Goal: Task Accomplishment & Management: Use online tool/utility

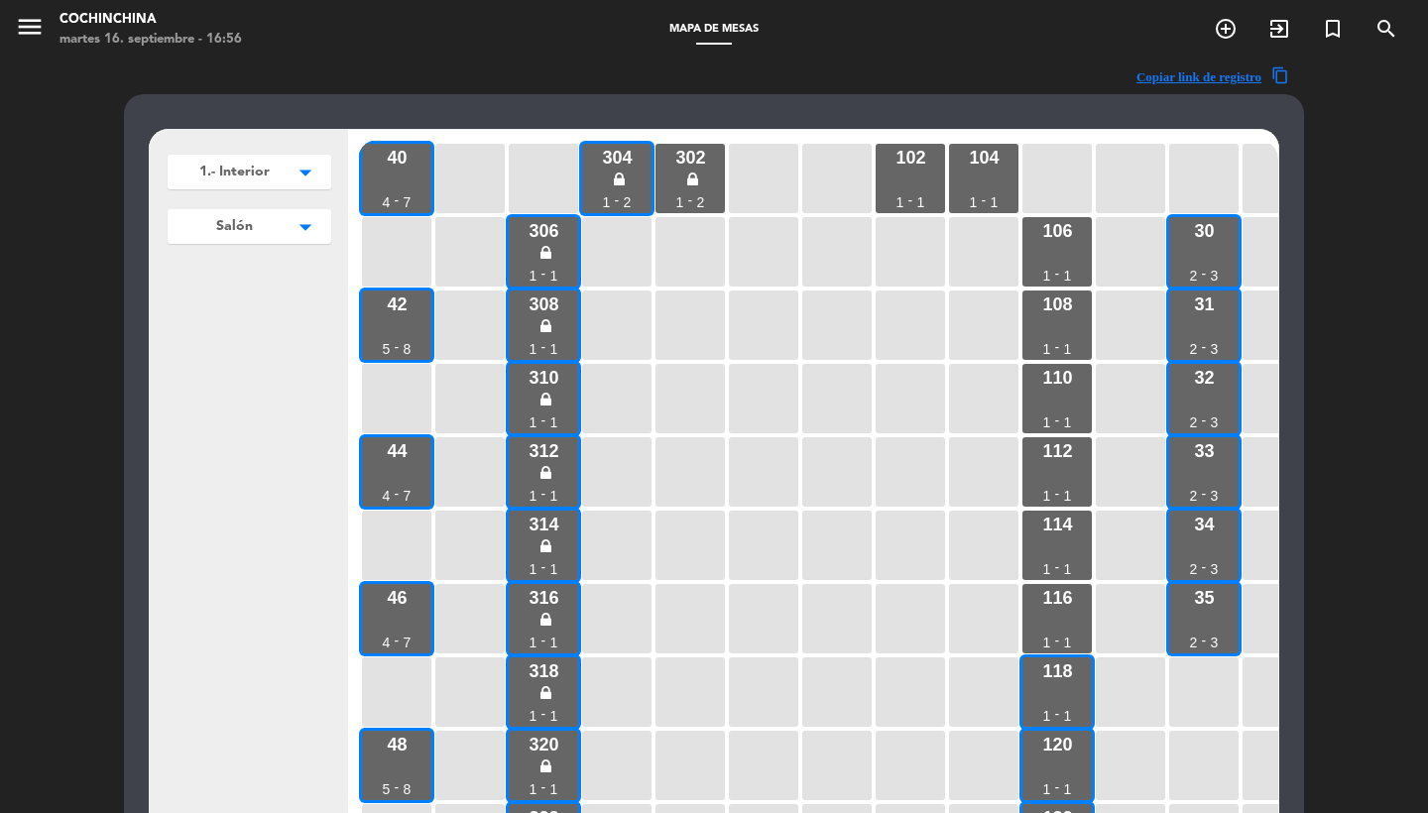
click at [251, 185] on button "1.- Interior arrow_drop_down" at bounding box center [250, 172] width 164 height 35
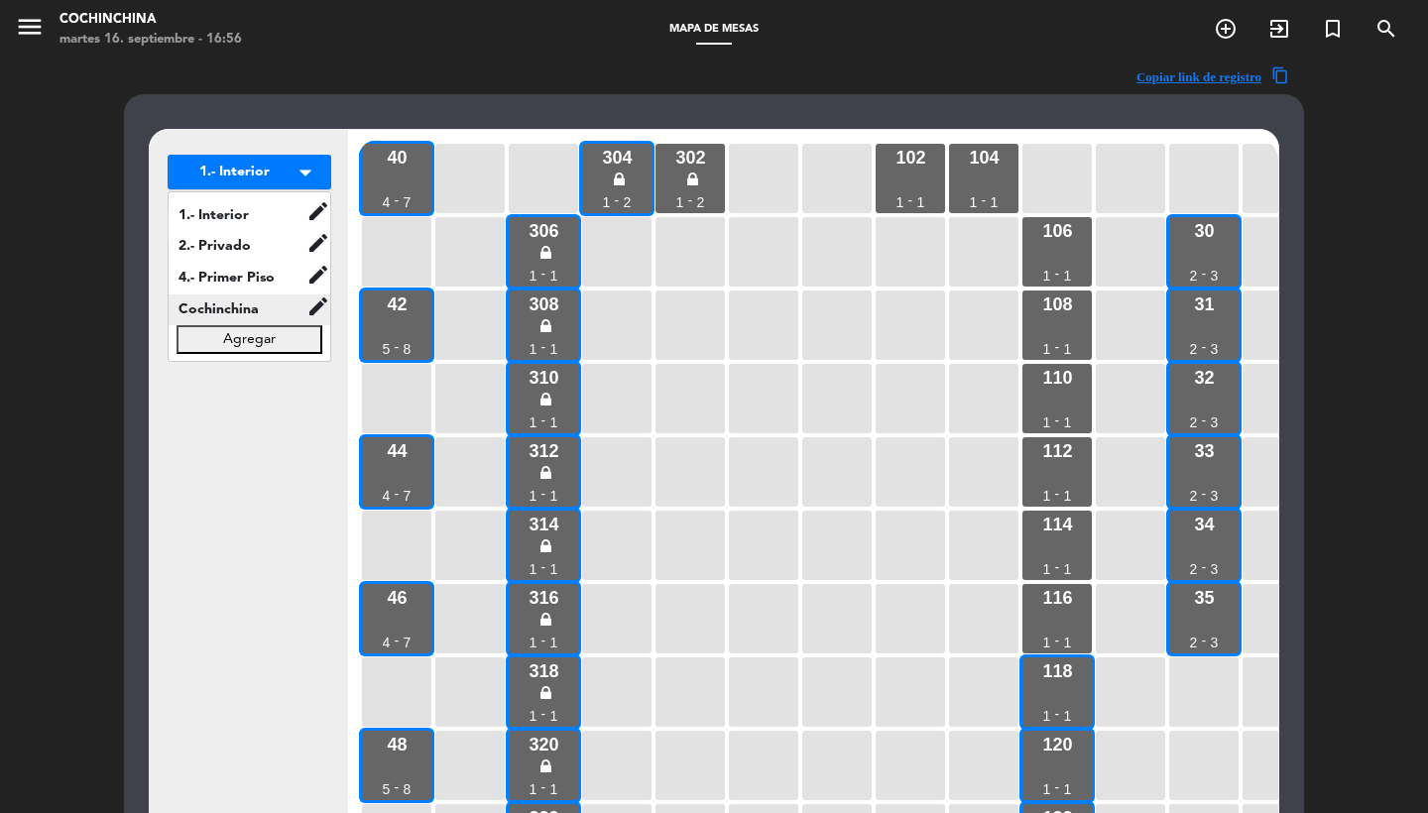
click at [258, 312] on span "Cochinchina" at bounding box center [238, 310] width 138 height 23
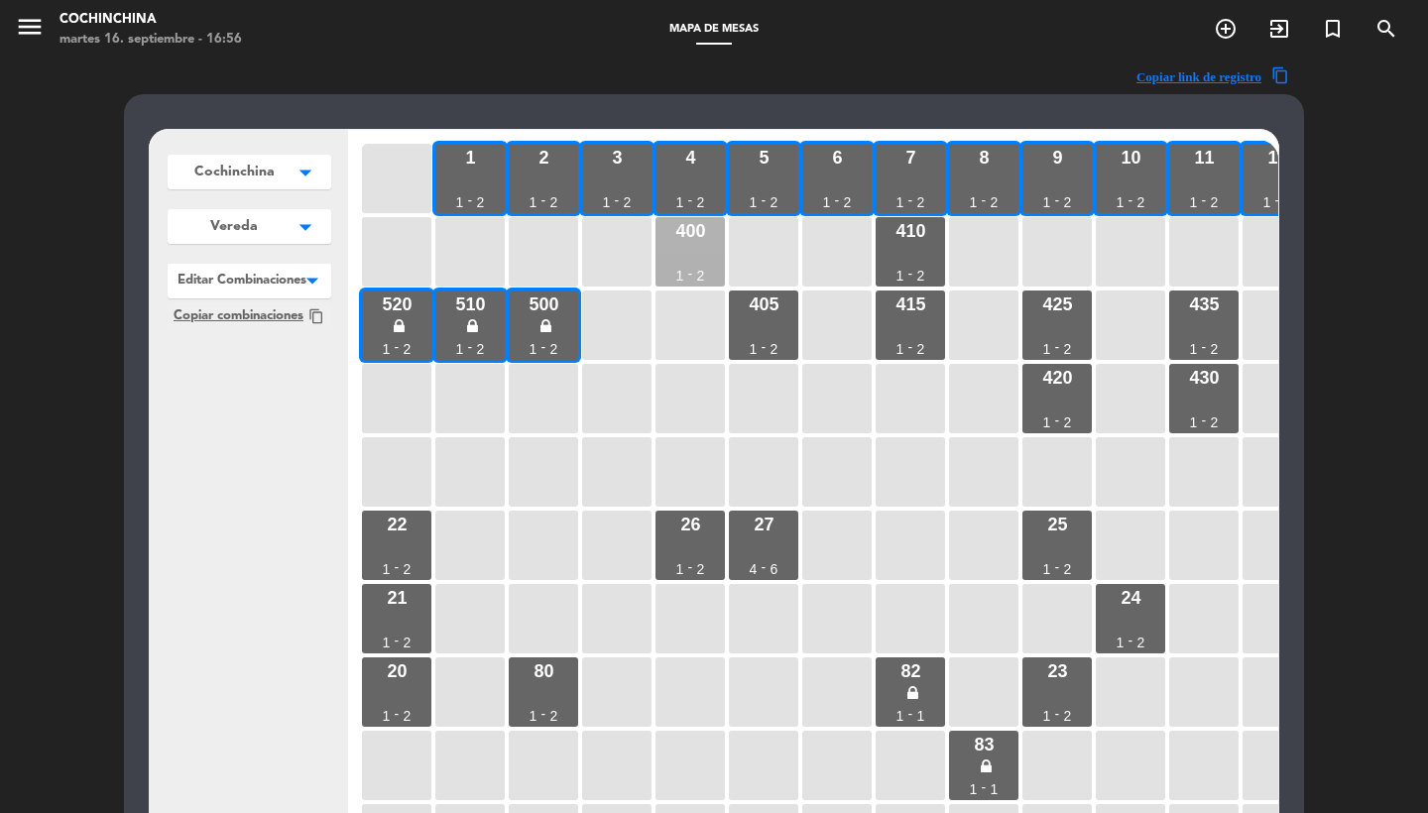
click at [701, 252] on div "400 1 - 2" at bounding box center [690, 251] width 69 height 69
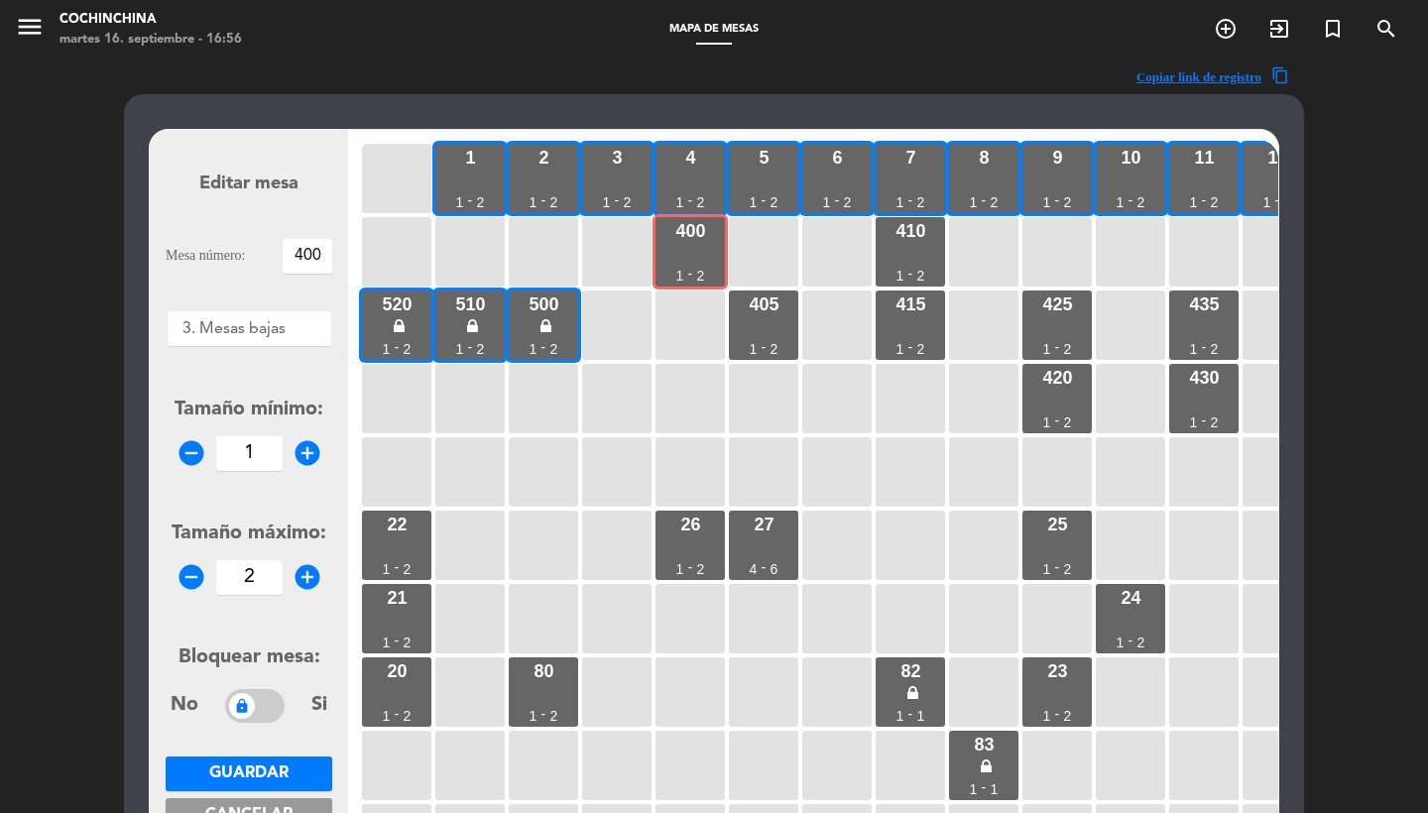
click at [273, 351] on form "Editar mesa Mesa número: 400 Áreas × 3. Mesas bajas × Tamaño mínimo: remove_cir…" at bounding box center [249, 512] width 167 height 754
click at [267, 341] on div "× 3. Mesas bajas" at bounding box center [233, 329] width 103 height 26
click at [251, 362] on span "Vereda" at bounding box center [249, 359] width 54 height 16
click at [241, 779] on span "Guardar" at bounding box center [248, 774] width 79 height 16
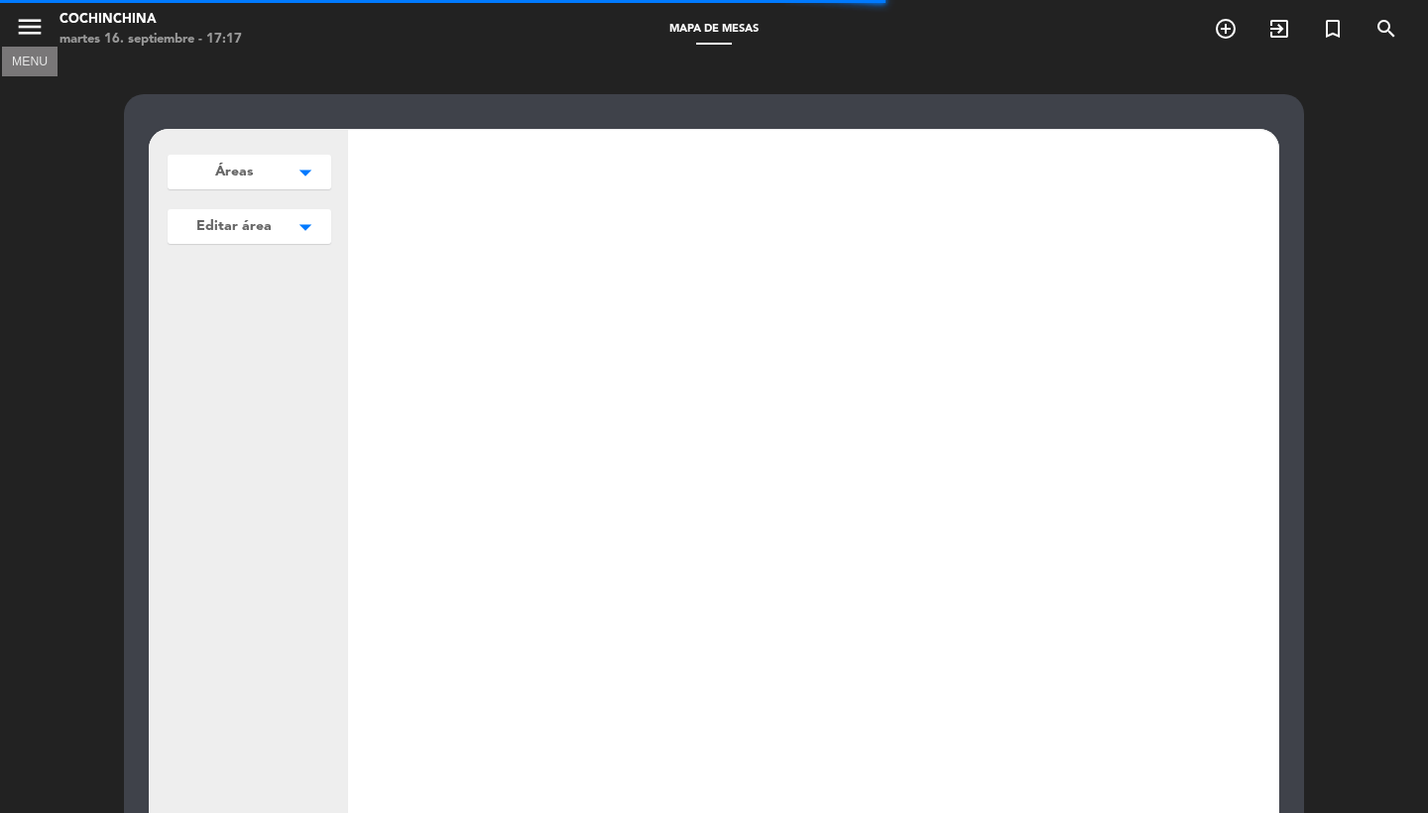
click at [31, 29] on icon "menu" at bounding box center [30, 27] width 30 height 30
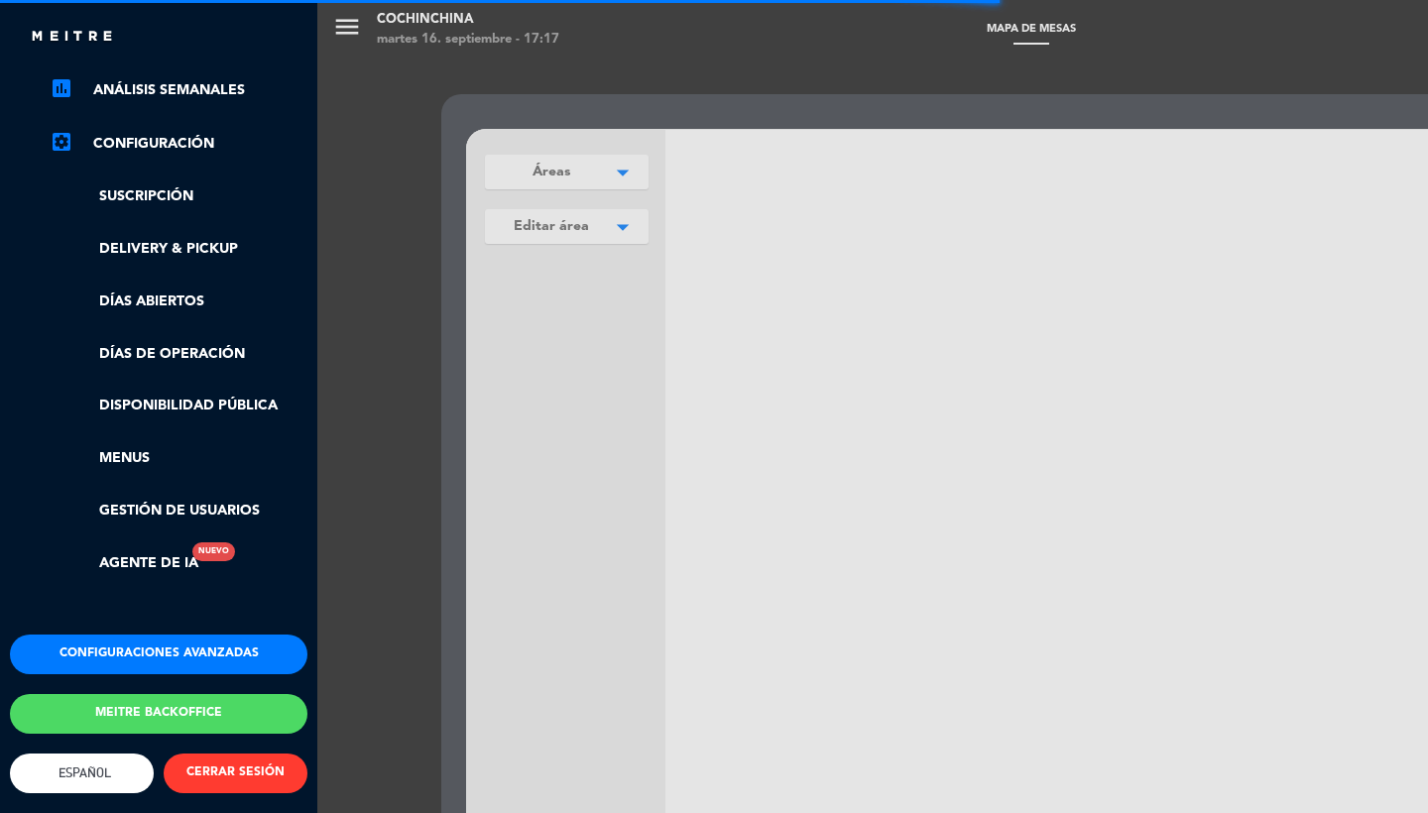
click at [253, 759] on button "CERRAR SESIÓN" at bounding box center [236, 774] width 144 height 40
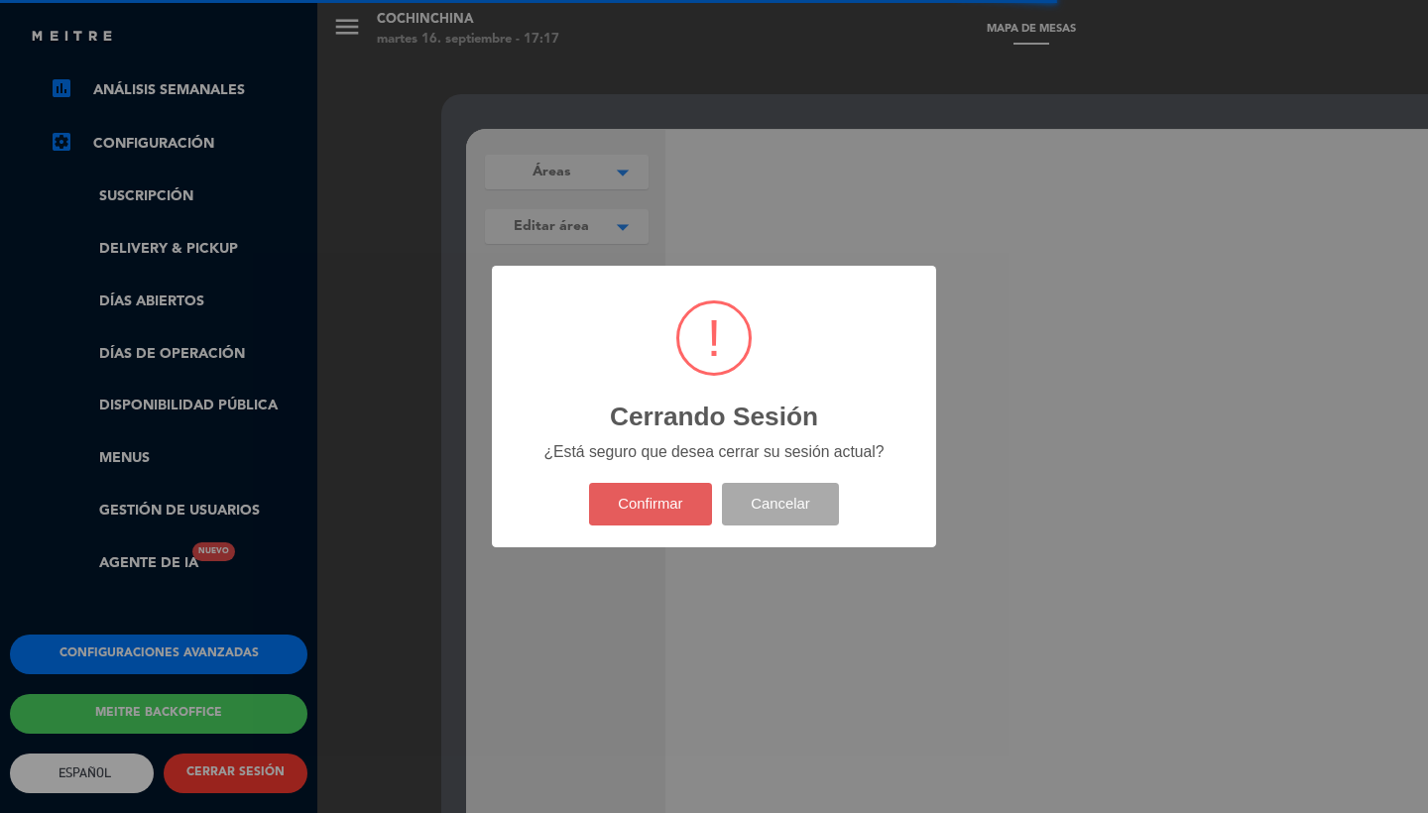
click at [655, 507] on button "Confirmar" at bounding box center [651, 504] width 124 height 43
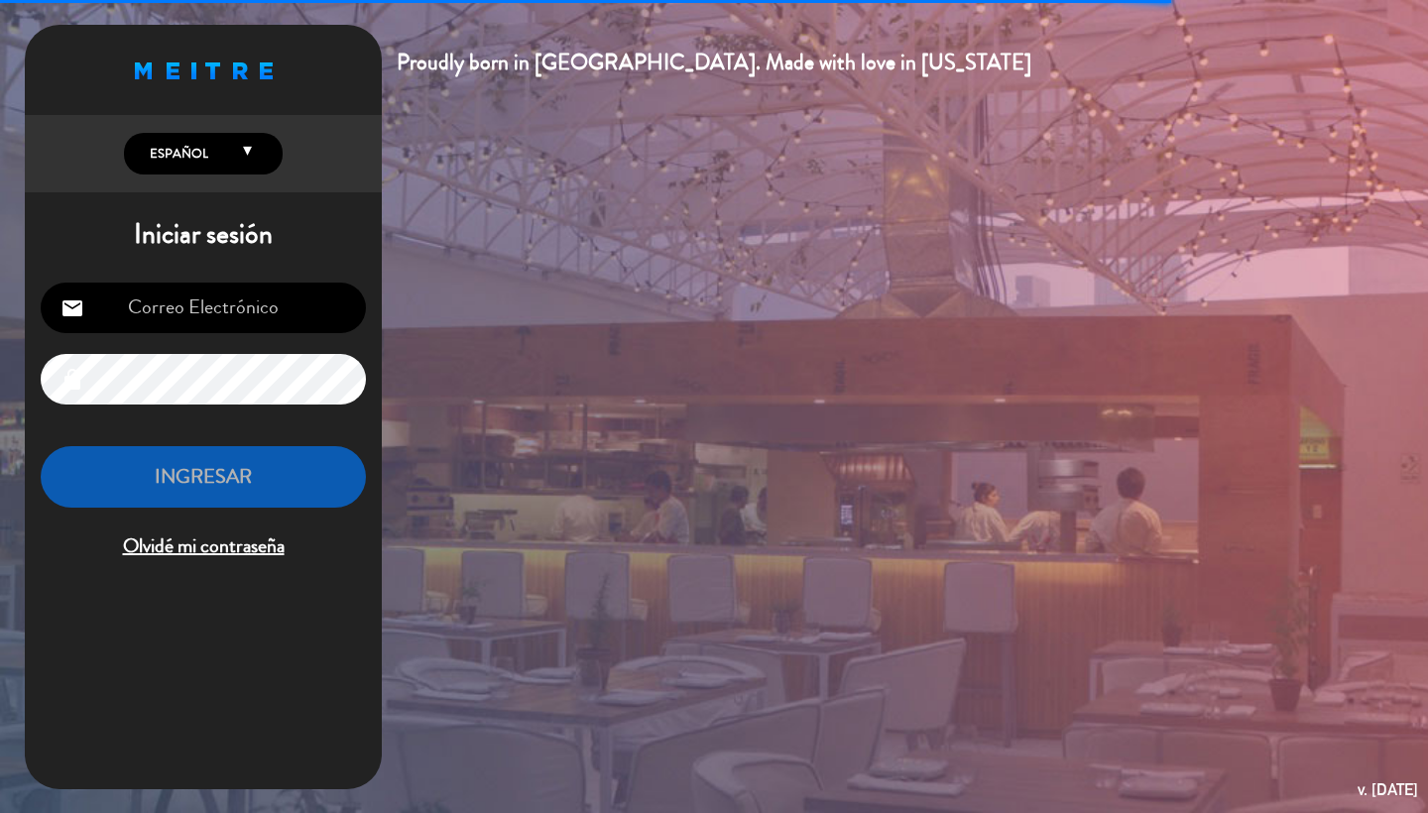
type input "[PERSON_NAME][EMAIL_ADDRESS][DOMAIN_NAME]"
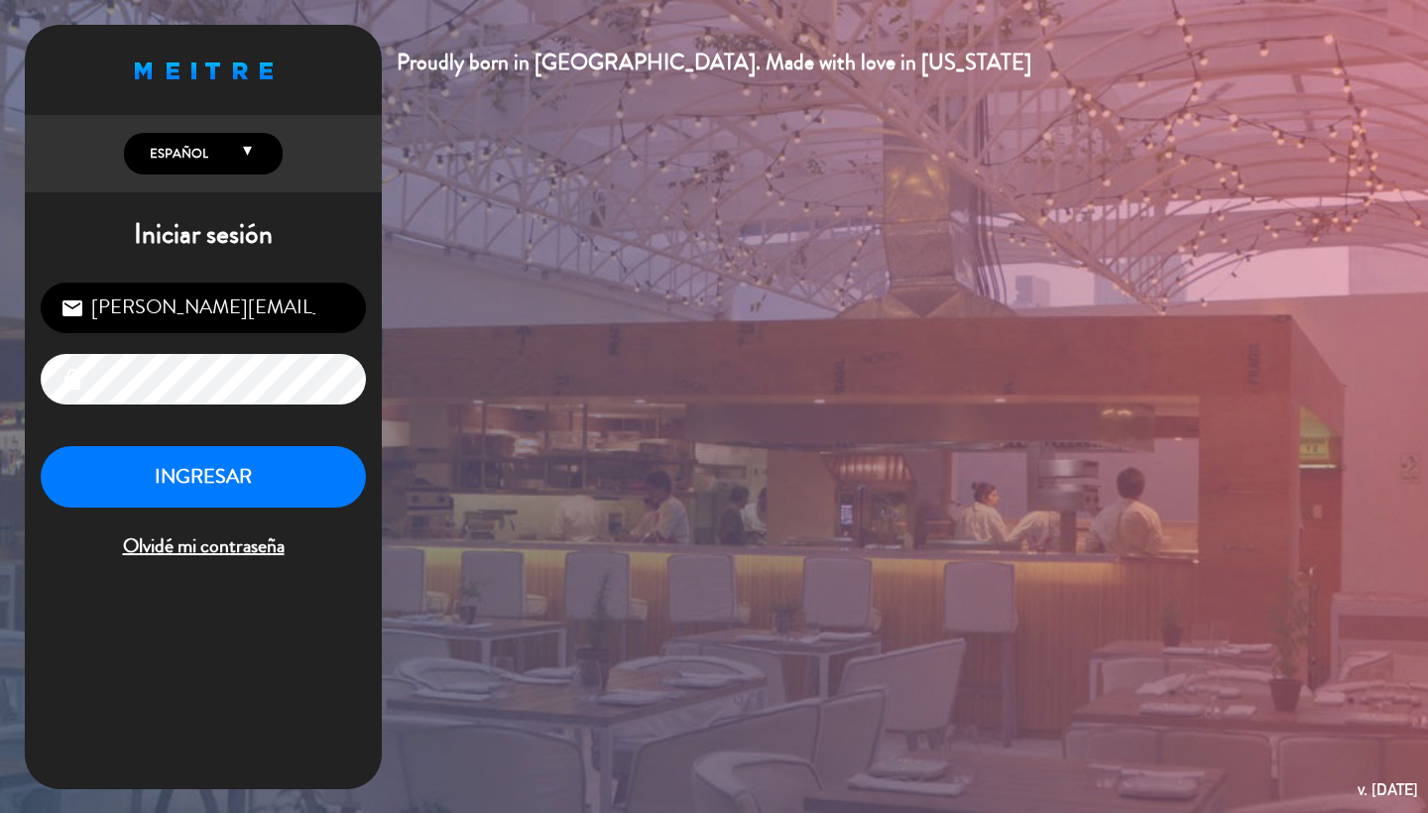
click at [247, 456] on button "INGRESAR" at bounding box center [203, 477] width 325 height 62
click at [1037, 311] on div "Proudly born in [GEOGRAPHIC_DATA]. Made with love in [US_STATE] English Español…" at bounding box center [714, 406] width 1428 height 813
